Goal: Information Seeking & Learning: Learn about a topic

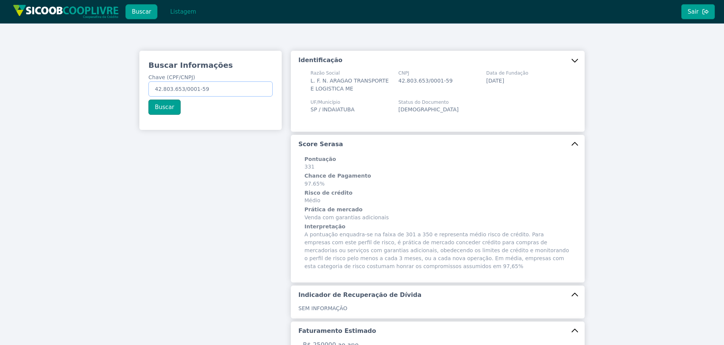
drag, startPoint x: 219, startPoint y: 92, endPoint x: -41, endPoint y: 77, distance: 260.3
click at [0, 77] on html "Buscar Listagem Sair Buscar Informações Chave (CPF/CNPJ) 42.803.653/0001-59 Bus…" at bounding box center [362, 172] width 724 height 345
paste input "text"
click at [192, 89] on input "Chave (CPF/CNPJ)" at bounding box center [210, 88] width 124 height 15
paste input "262.700.268-65"
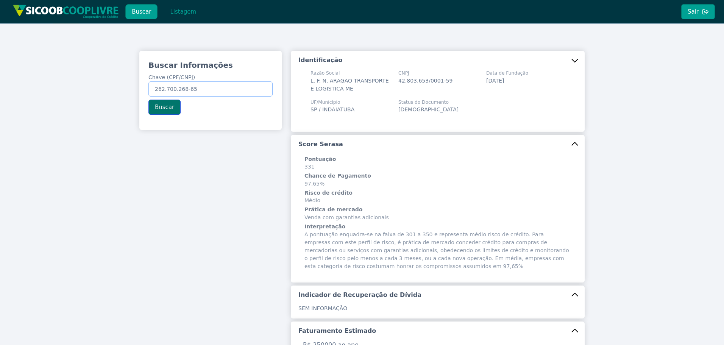
type input "262.700.268-65"
click at [162, 106] on button "Buscar" at bounding box center [164, 107] width 32 height 15
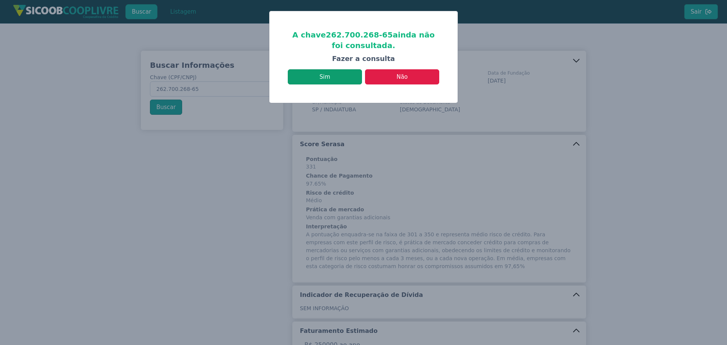
click at [339, 84] on button "Sim" at bounding box center [325, 76] width 74 height 15
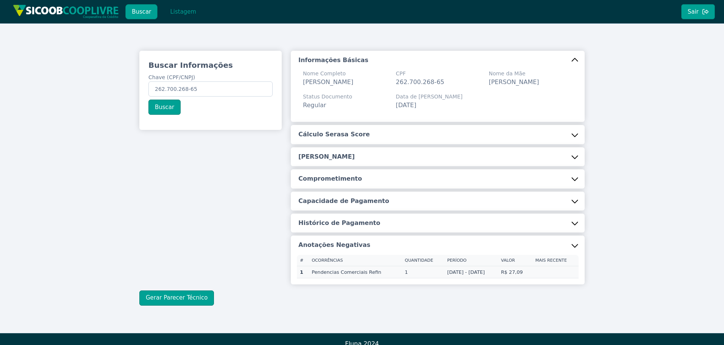
click at [517, 141] on button "Cálculo Serasa Score" at bounding box center [438, 134] width 294 height 19
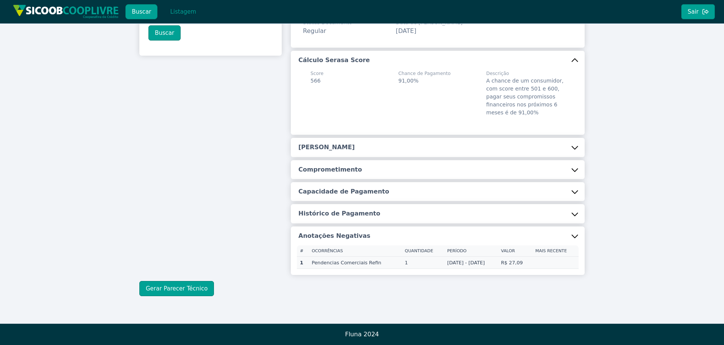
click at [327, 143] on h5 "[PERSON_NAME]" at bounding box center [327, 147] width 56 height 8
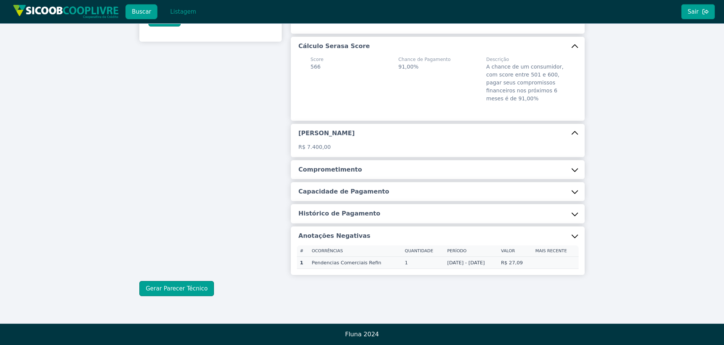
scroll to position [99, 0]
click at [328, 168] on h5 "Comprometimento" at bounding box center [331, 170] width 64 height 8
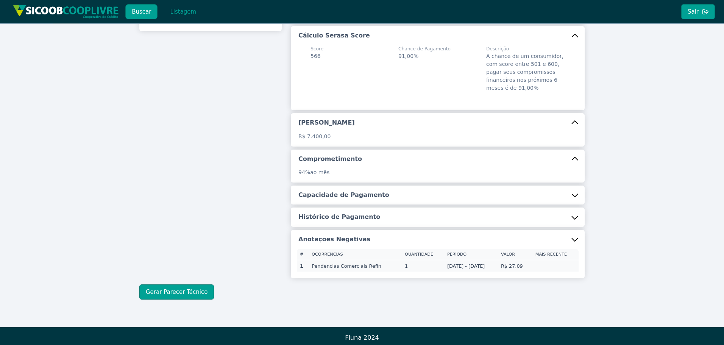
click at [341, 199] on h5 "Capacidade de Pagamento" at bounding box center [344, 195] width 91 height 8
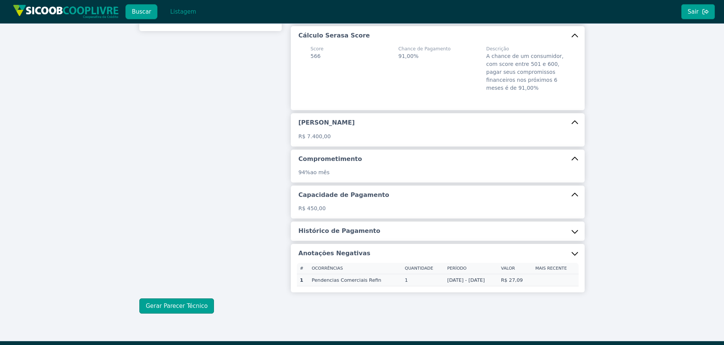
click at [338, 235] on h5 "Histórico de Pagamento" at bounding box center [340, 231] width 82 height 8
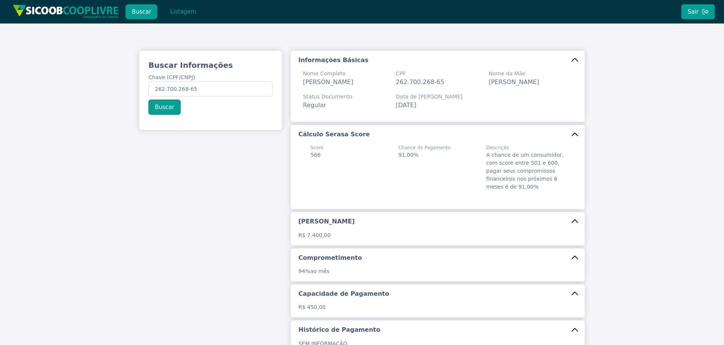
scroll to position [141, 0]
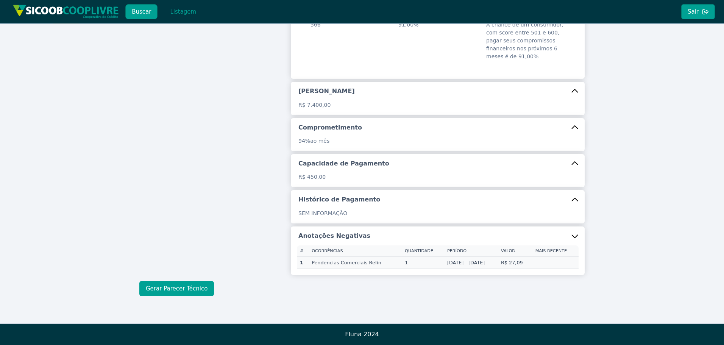
click at [176, 294] on button "Gerar Parecer Técnico" at bounding box center [176, 288] width 75 height 15
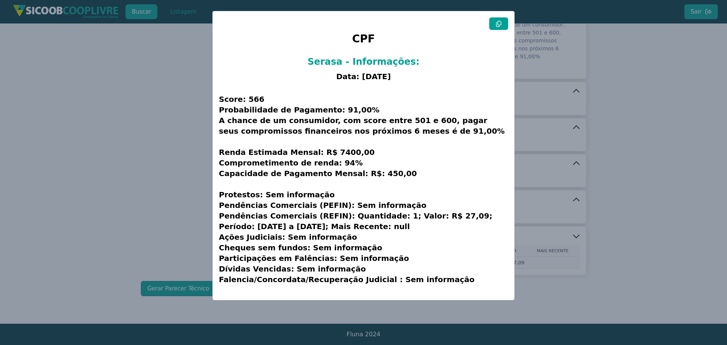
click at [495, 29] on button at bounding box center [498, 23] width 19 height 13
click at [159, 154] on modal-container "CPF Serasa - Informações: Data: [DATE] Score: 566 Probabilidade de Pagamento: 9…" at bounding box center [363, 172] width 727 height 345
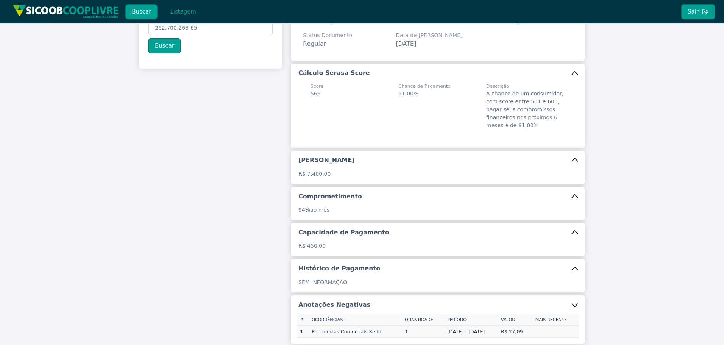
scroll to position [0, 0]
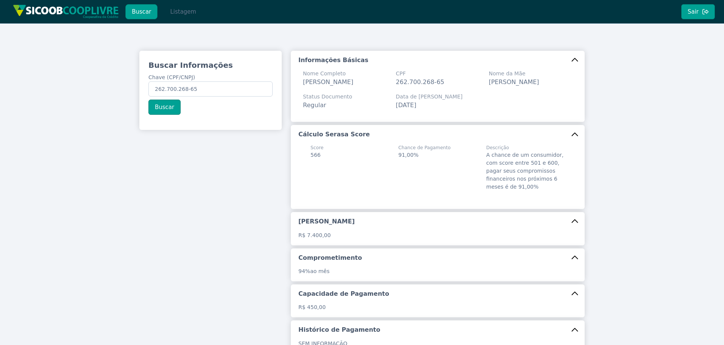
click at [188, 5] on button "Listagem" at bounding box center [183, 11] width 39 height 15
click at [186, 10] on button "Listagem" at bounding box center [183, 11] width 39 height 15
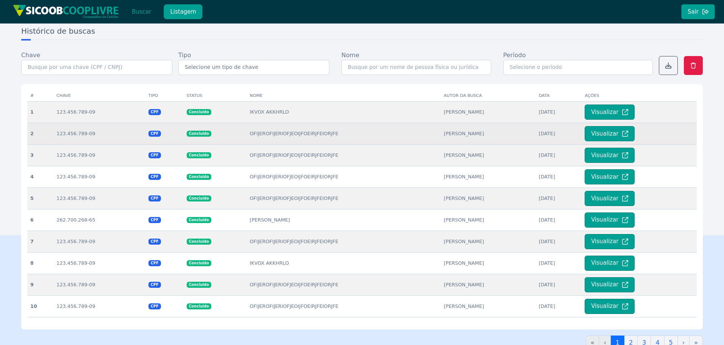
scroll to position [114, 0]
